Goal: Navigation & Orientation: Go to known website

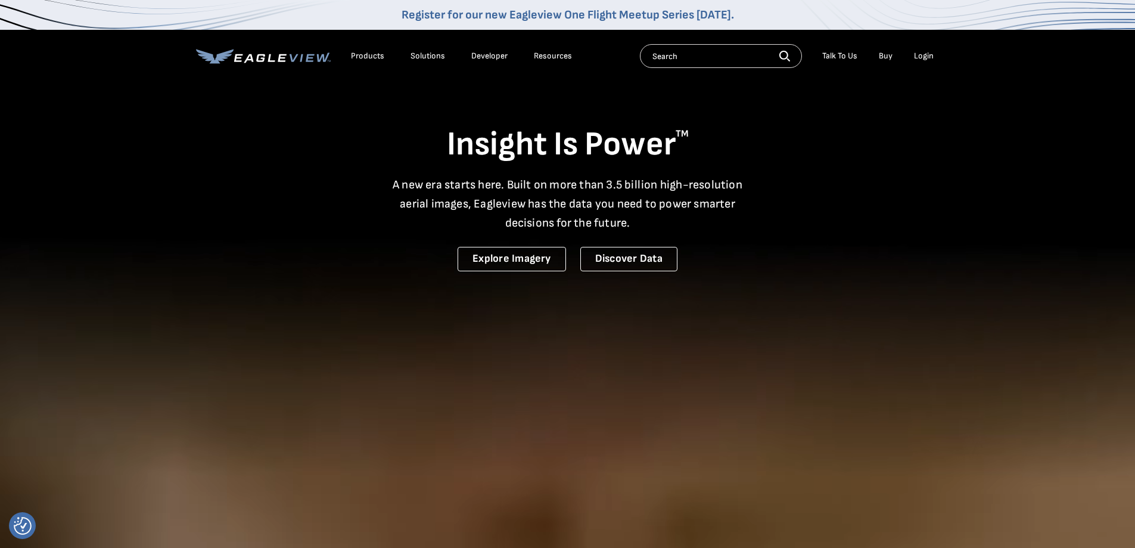
click at [820, 202] on div "Insight Is Power TM A new era starts here. Built on more than 3.5 billion high-…" at bounding box center [568, 176] width 744 height 190
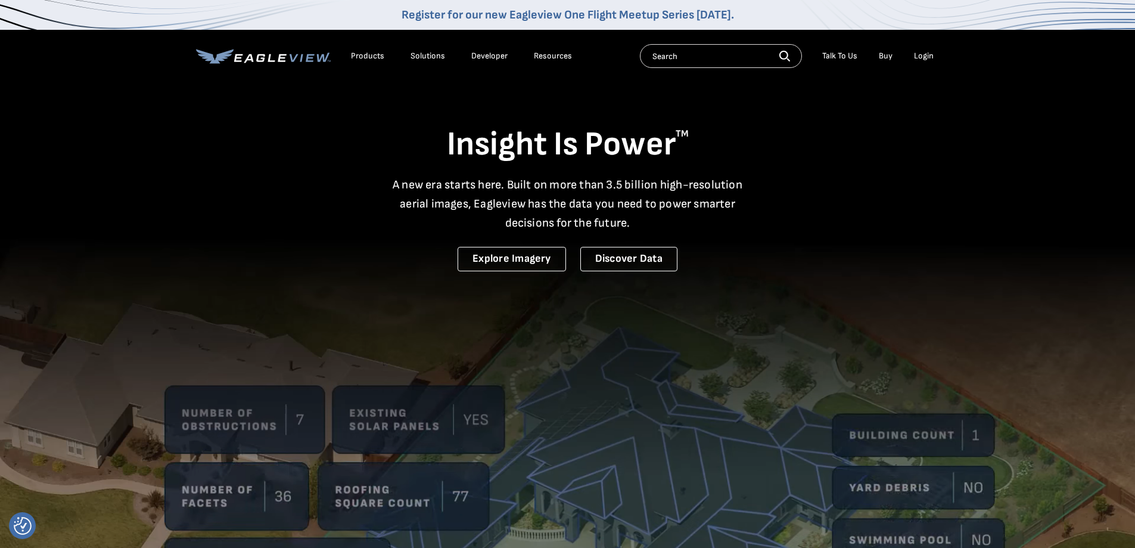
click at [820, 202] on div "Insight Is Power TM A new era starts here. Built on more than 3.5 billion high-…" at bounding box center [568, 176] width 744 height 190
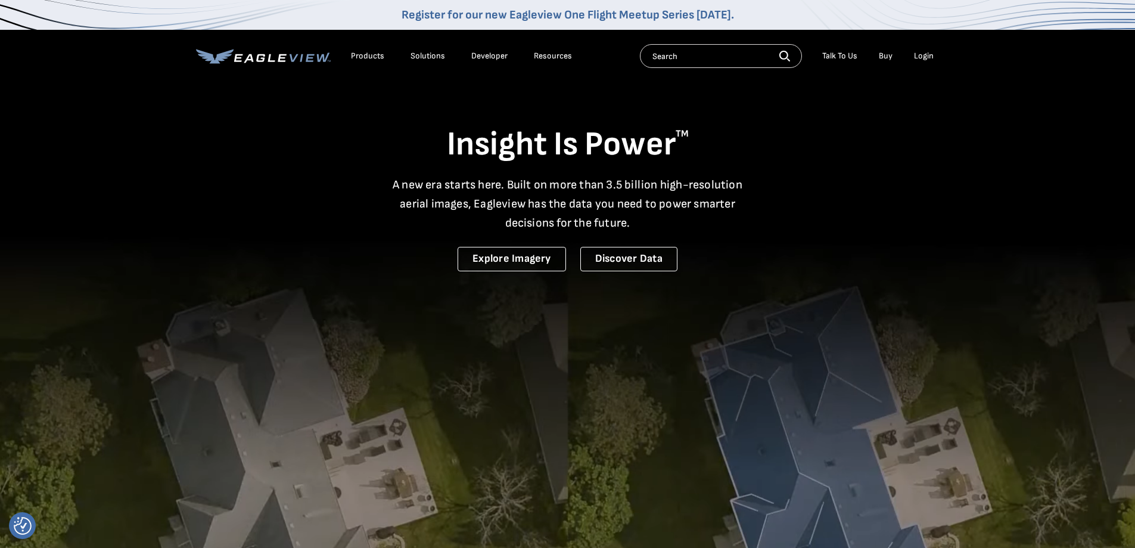
click at [820, 202] on div "Insight Is Power TM A new era starts here. Built on more than 3.5 billion high-…" at bounding box center [568, 176] width 744 height 190
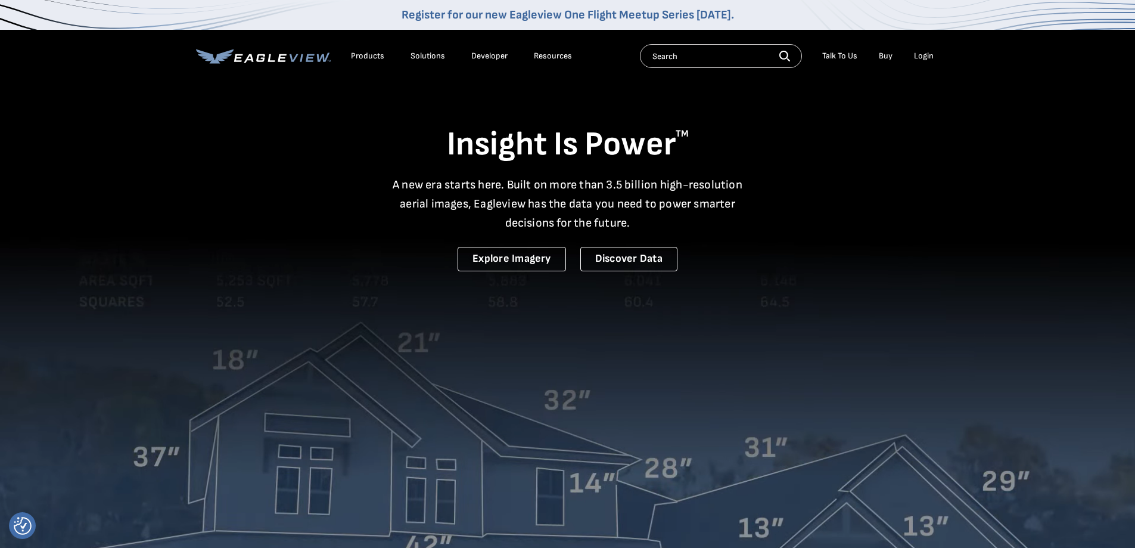
click at [848, 248] on div "Insight Is Power TM A new era starts here. Built on more than 3.5 billion high-…" at bounding box center [568, 176] width 744 height 190
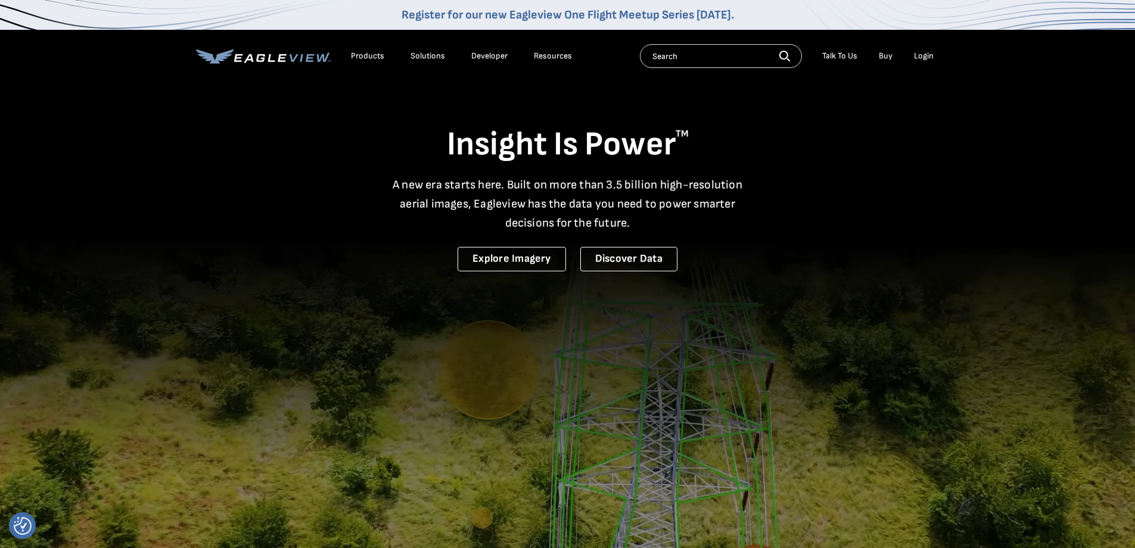
click at [859, 276] on video at bounding box center [567, 392] width 1135 height 785
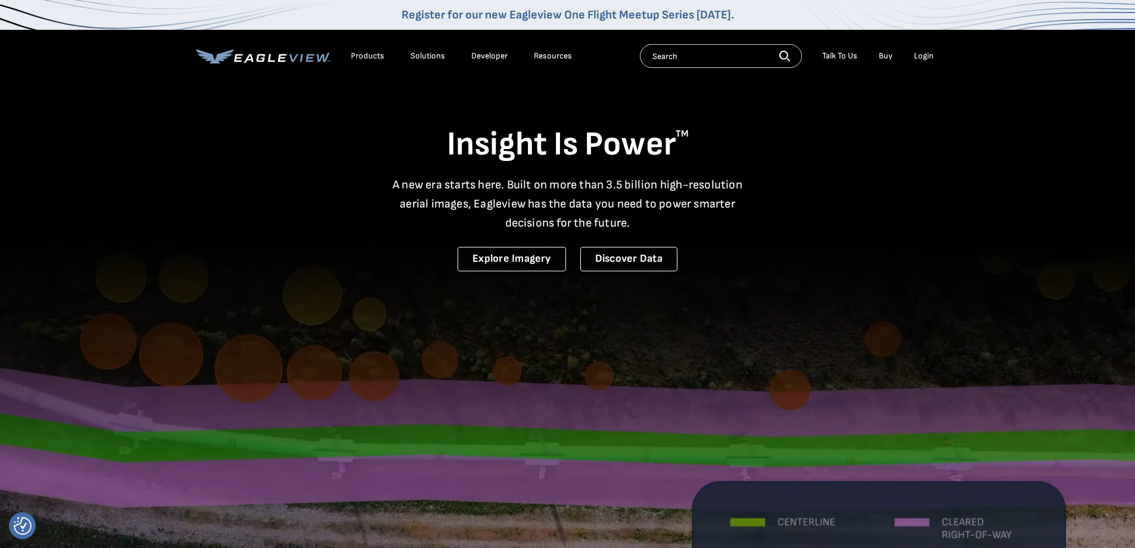
click at [924, 62] on li "Login" at bounding box center [924, 56] width 32 height 18
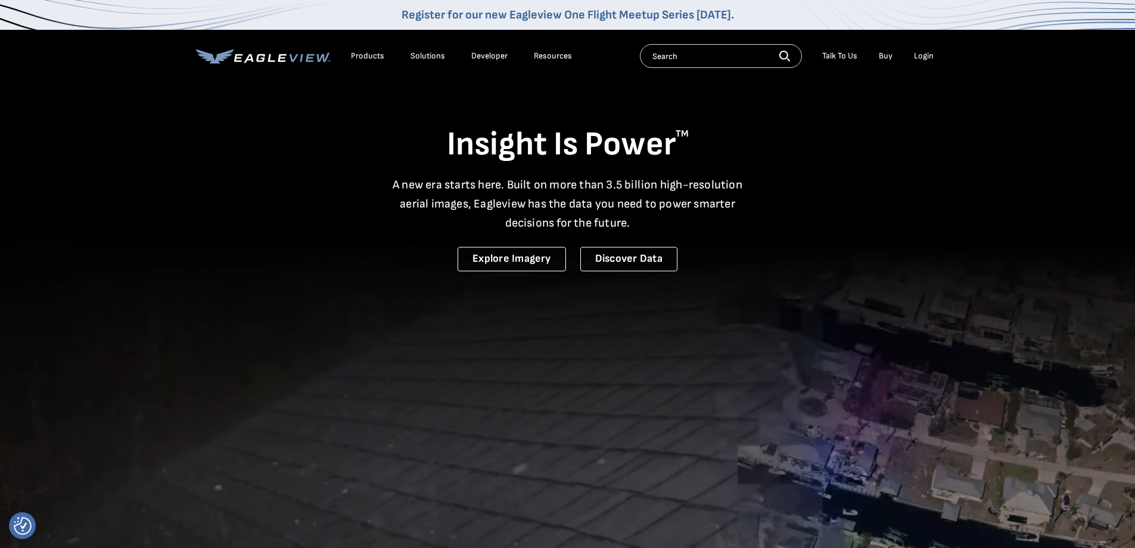
click at [939, 48] on li "Login" at bounding box center [924, 56] width 32 height 18
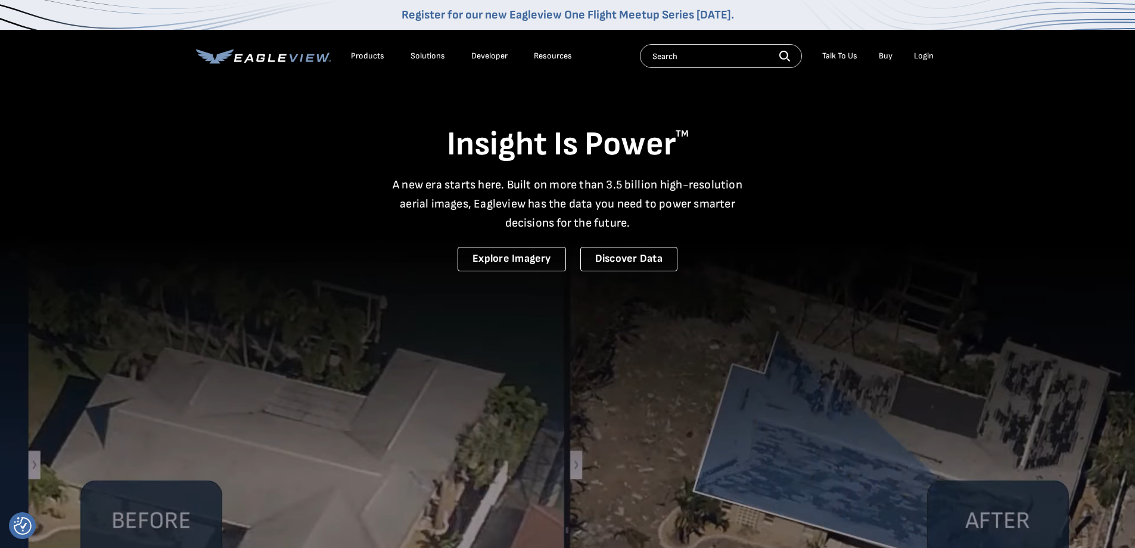
click at [932, 52] on div "Login" at bounding box center [924, 56] width 20 height 11
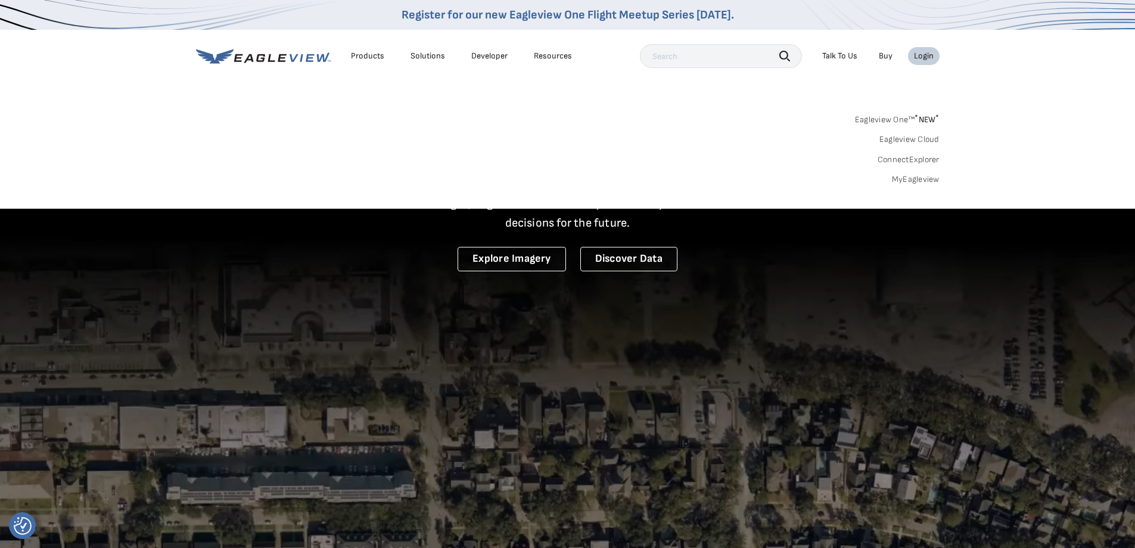
click at [925, 178] on link "MyEagleview" at bounding box center [916, 179] width 48 height 11
